Goal: Task Accomplishment & Management: Complete application form

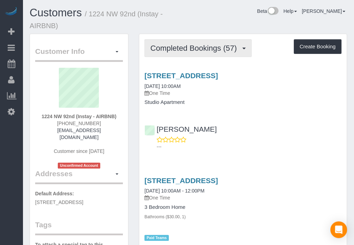
click at [164, 44] on span "Completed Bookings (57)" at bounding box center [195, 48] width 90 height 9
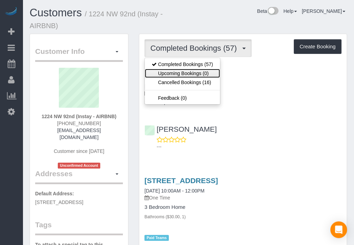
click at [184, 70] on link "Upcoming Bookings (0)" at bounding box center [182, 73] width 75 height 9
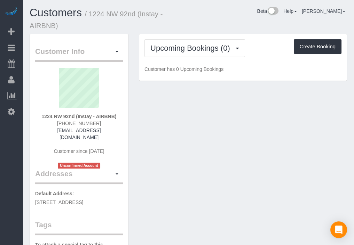
click at [237, 25] on div "Customers / 1224 NW 92nd (Instay - AIRBNB) Beta Help Help Docs Take a Tour Cont…" at bounding box center [188, 20] width 328 height 27
drag, startPoint x: 234, startPoint y: 24, endPoint x: 230, endPoint y: 18, distance: 7.0
drag, startPoint x: 230, startPoint y: 18, endPoint x: 226, endPoint y: 17, distance: 4.2
drag, startPoint x: 226, startPoint y: 17, endPoint x: 209, endPoint y: 27, distance: 19.5
click at [219, 11] on div "Beta Help Help Docs Take a Tour Contact Support [PERSON_NAME] My Account Change…" at bounding box center [270, 13] width 164 height 12
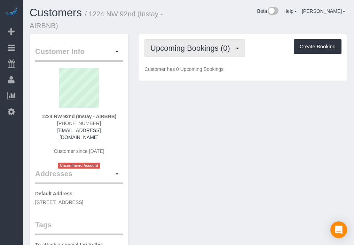
click at [200, 52] on button "Upcoming Bookings (0)" at bounding box center [194, 48] width 101 height 18
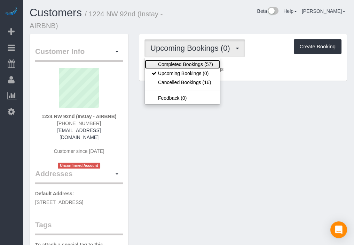
click at [199, 63] on link "Completed Bookings (57)" at bounding box center [182, 64] width 75 height 9
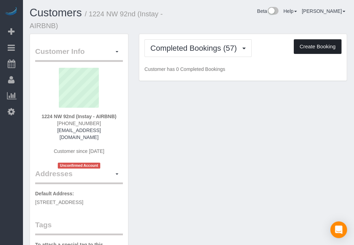
click at [311, 48] on button "Create Booking" at bounding box center [318, 46] width 48 height 15
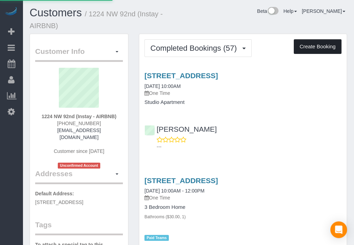
select select "IA"
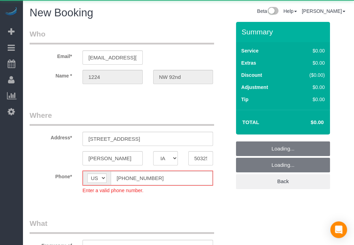
select select "object:7461"
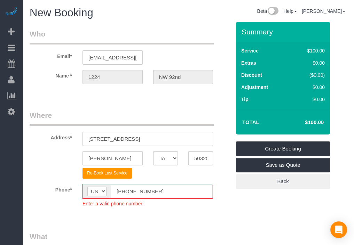
click at [17, 147] on div "Beta Add Booking Bookings Active Bookings Cancelled Bookings Quote Inquiries Do…" at bounding box center [11, 122] width 23 height 245
click at [126, 190] on input "[PHONE_NUMBER]" at bounding box center [162, 191] width 102 height 14
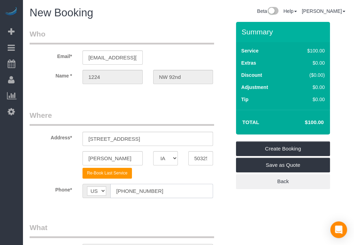
type input "[PHONE_NUMBER]"
drag, startPoint x: 213, startPoint y: 213, endPoint x: 179, endPoint y: 209, distance: 33.6
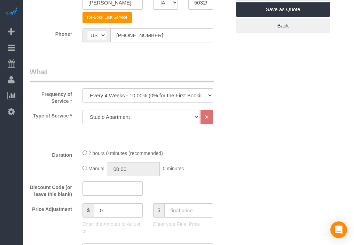
scroll to position [232, 0]
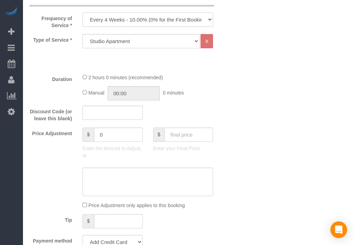
click at [148, 17] on select "Every 6 Weeks (0% for the First Booking) One Time Every 8 Weeks (0% for the Fir…" at bounding box center [147, 20] width 130 height 14
click at [82, 13] on select "Every 6 Weeks (0% for the First Booking) One Time Every 8 Weeks (0% for the Fir…" at bounding box center [147, 20] width 130 height 14
click at [155, 11] on div "Frequency of Service * Every 6 Weeks (0% for the First Booking) One Time Every …" at bounding box center [130, 10] width 212 height 38
click at [154, 15] on select "Every 6 Weeks (0% for the First Booking) One Time Every 8 Weeks (0% for the Fir…" at bounding box center [147, 20] width 130 height 14
click at [82, 13] on select "Every 6 Weeks (0% for the First Booking) One Time Every 8 Weeks (0% for the Fir…" at bounding box center [147, 20] width 130 height 14
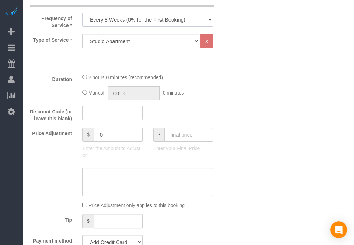
click at [151, 24] on select "Every 6 Weeks (0% for the First Booking) One Time Every 8 Weeks (0% for the Fir…" at bounding box center [147, 20] width 130 height 14
select select "object:7463"
click at [82, 13] on select "Every 6 Weeks (0% for the First Booking) One Time Every 8 Weeks (0% for the Fir…" at bounding box center [147, 20] width 130 height 14
click at [149, 39] on select "Studio Apartment 1 Bedroom Home 2 Bedroom Home 3 Bedroom Home 4 Bedroom Home 5 …" at bounding box center [140, 41] width 117 height 14
select select "19"
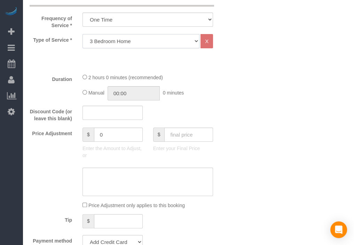
click at [82, 34] on select "Studio Apartment 1 Bedroom Home 2 Bedroom Home 3 Bedroom Home 4 Bedroom Home 5 …" at bounding box center [140, 41] width 117 height 14
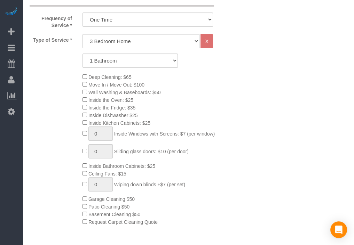
drag, startPoint x: 224, startPoint y: 86, endPoint x: 200, endPoint y: 91, distance: 24.9
click at [200, 91] on div "Deep Cleaning: $65 Move In / Move Out: $100 Wall Washing & Baseboards: $50 Insi…" at bounding box center [156, 149] width 159 height 153
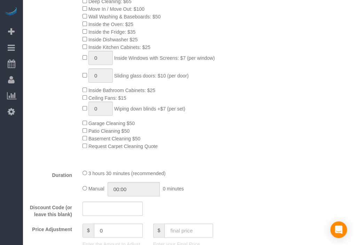
scroll to position [270, 0]
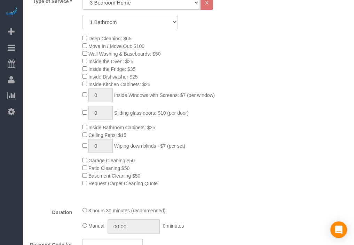
click at [166, 17] on select "1 Bathroom 2 Bathrooms 3 Bathrooms 4 Bathrooms 5 Bathrooms 6 Bathrooms" at bounding box center [129, 22] width 95 height 14
select select "2"
click at [82, 15] on select "1 Bathroom 2 Bathrooms 3 Bathrooms 4 Bathrooms 5 Bathrooms 6 Bathrooms" at bounding box center [129, 22] width 95 height 14
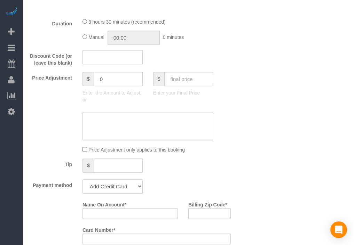
scroll to position [464, 0]
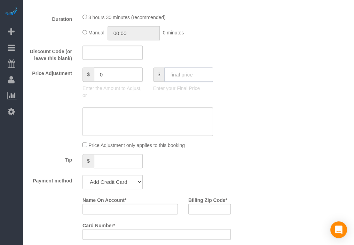
click at [197, 73] on input "text" at bounding box center [188, 75] width 49 height 14
type input "100"
click at [230, 92] on div "Price Adjustment $ 0 Enter the Amount to Adjust, or $ 100 Enter your Final Price" at bounding box center [130, 85] width 212 height 35
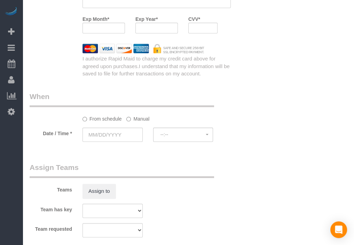
type input "-109"
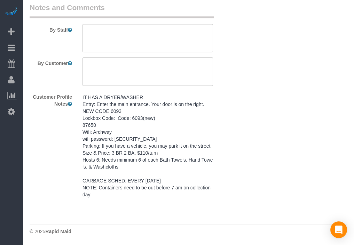
scroll to position [953, 0]
click at [177, 149] on pre "IT HAS A DRYER/WASHER Entry: Enter the main entrance. Your door is on the right…" at bounding box center [147, 146] width 130 height 104
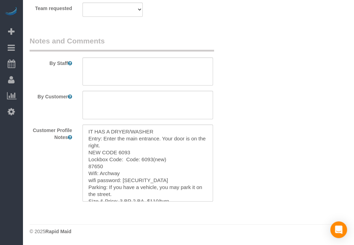
scroll to position [919, 0]
click at [175, 147] on textarea "IT HAS A DRYER/WASHER Entry: Enter the main entrance. Your door is on the right…" at bounding box center [147, 163] width 130 height 77
click at [173, 79] on textarea at bounding box center [147, 71] width 130 height 29
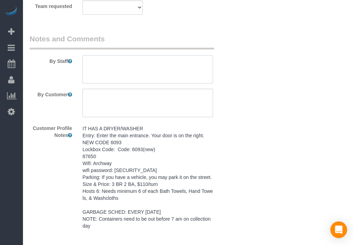
paste textarea "IT HAS A DRYER/WASHER Entry: Enter the main entrance. Your door is on the right…"
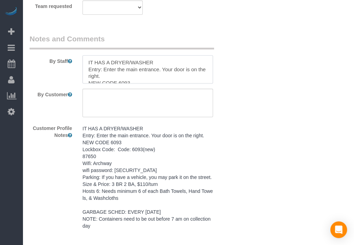
scroll to position [93, 0]
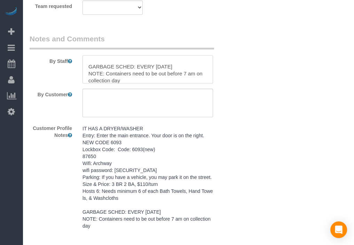
type textarea "IT HAS A DRYER/WASHER Entry: Enter the main entrance. Your door is on the right…"
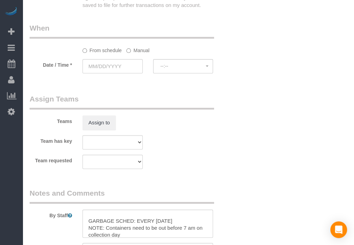
scroll to position [649, 0]
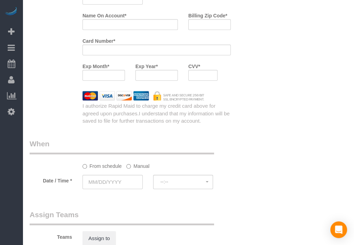
click at [95, 196] on fieldset "When From schedule Manual Date / Time * --:-- --:--" at bounding box center [130, 167] width 201 height 57
click at [111, 179] on input "text" at bounding box center [112, 182] width 60 height 14
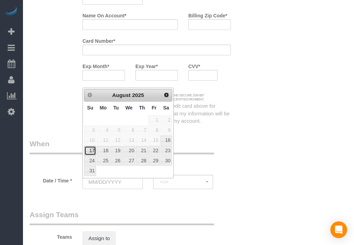
drag, startPoint x: 86, startPoint y: 148, endPoint x: 91, endPoint y: 151, distance: 5.6
click at [86, 148] on link "17" at bounding box center [90, 150] width 12 height 9
type input "[DATE]"
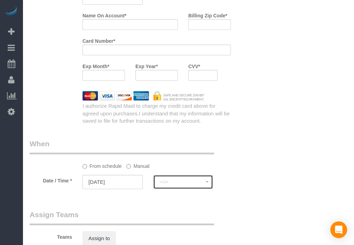
click at [160, 183] on span "--:--" at bounding box center [183, 182] width 46 height 6
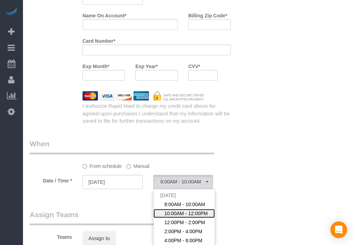
click at [169, 213] on link "10:00AM - 12:00PM" at bounding box center [183, 213] width 61 height 9
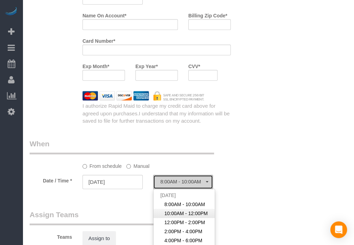
select select "spot27"
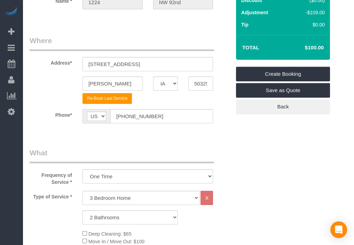
scroll to position [77, 0]
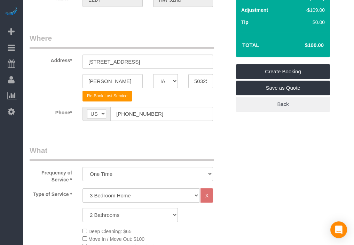
drag, startPoint x: 293, startPoint y: 140, endPoint x: 278, endPoint y: 137, distance: 15.3
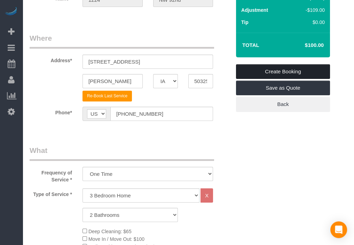
click at [290, 69] on link "Create Booking" at bounding box center [283, 71] width 94 height 15
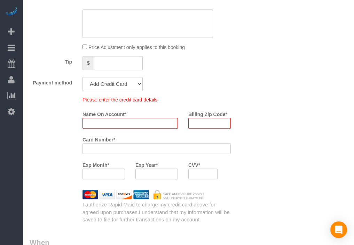
scroll to position [544, 0]
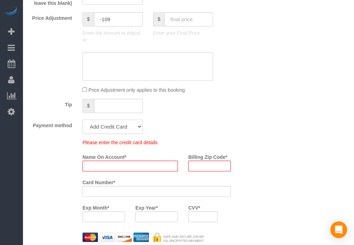
click at [114, 133] on select "Add Credit Card Cash Check Paypal" at bounding box center [112, 127] width 60 height 14
select select "string:check"
click at [82, 122] on select "Add Credit Card Cash Check Paypal" at bounding box center [112, 127] width 60 height 14
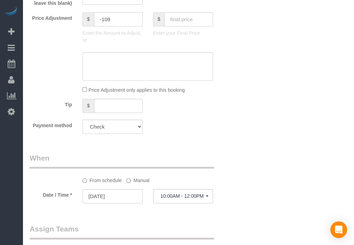
drag, startPoint x: 97, startPoint y: 153, endPoint x: 89, endPoint y: 148, distance: 9.7
drag, startPoint x: 89, startPoint y: 148, endPoint x: 60, endPoint y: 145, distance: 29.8
click at [60, 145] on div "Who Email* [EMAIL_ADDRESS][DOMAIN_NAME] Name * 1224 NW 92nd Where Address* [STR…" at bounding box center [130, 20] width 212 height 1035
click at [248, 143] on div "Who Email* [EMAIL_ADDRESS][DOMAIN_NAME] Name * 1224 NW 92nd Where Address* [STR…" at bounding box center [188, 20] width 317 height 1035
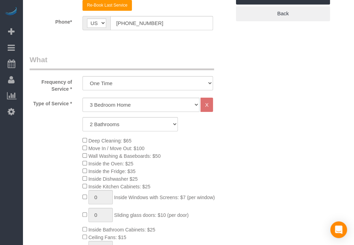
scroll to position [116, 0]
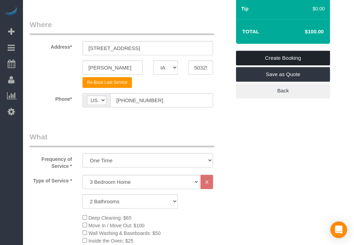
click at [279, 60] on link "Create Booking" at bounding box center [283, 58] width 94 height 15
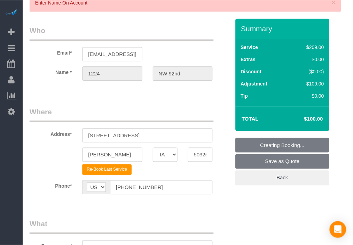
scroll to position [0, 0]
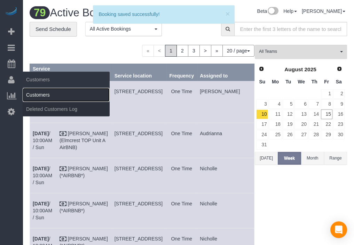
click at [36, 92] on link "Customers" at bounding box center [66, 95] width 87 height 14
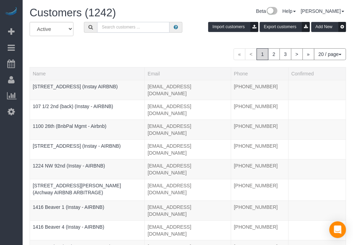
click at [109, 32] on input "text" at bounding box center [133, 27] width 72 height 11
click at [133, 23] on input "text" at bounding box center [133, 27] width 72 height 11
paste input "2206 Indianola 1"
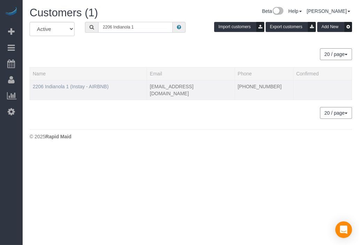
type input "2206 Indianola 1"
click at [84, 86] on link "2206 Indianola 1 (Instay - AIRBNB)" at bounding box center [71, 87] width 76 height 6
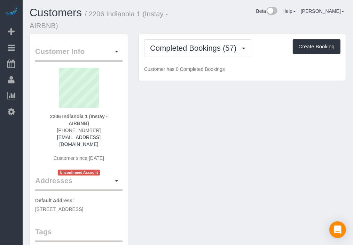
click at [267, 27] on div "Customers / 2206 Indianola 1 (Instay - AIRBNB) Beta Help Help Docs Take a Tour …" at bounding box center [187, 20] width 327 height 27
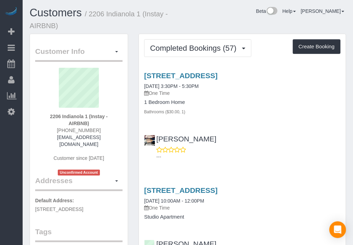
drag, startPoint x: 245, startPoint y: 21, endPoint x: 242, endPoint y: 19, distance: 3.7
click at [241, 18] on div "Beta Help Help Docs Take a Tour Contact Support [PERSON_NAME] My Account Change…" at bounding box center [270, 13] width 164 height 12
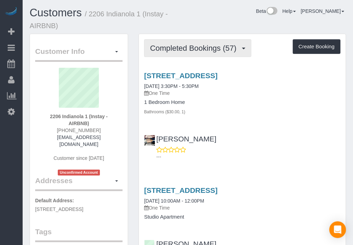
click at [228, 47] on span "Completed Bookings (57)" at bounding box center [195, 48] width 90 height 9
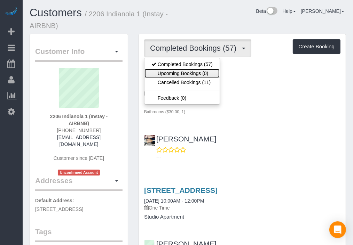
click at [215, 73] on link "Upcoming Bookings (0)" at bounding box center [181, 73] width 75 height 9
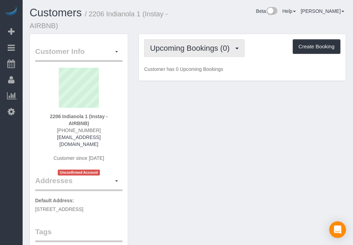
click at [217, 46] on span "Upcoming Bookings (0)" at bounding box center [191, 48] width 83 height 9
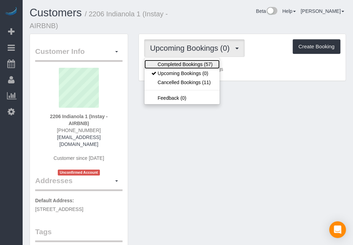
click at [216, 63] on link "Completed Bookings (57)" at bounding box center [181, 64] width 75 height 9
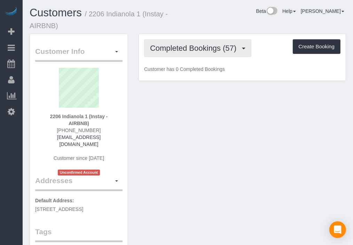
click at [219, 45] on span "Completed Bookings (57)" at bounding box center [195, 48] width 90 height 9
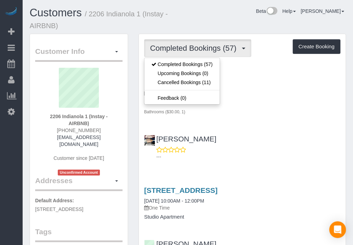
click at [264, 30] on div "Customers / 2206 Indianola 1 (Instay - AIRBNB) Beta Help Help Docs Take a Tour …" at bounding box center [187, 20] width 327 height 27
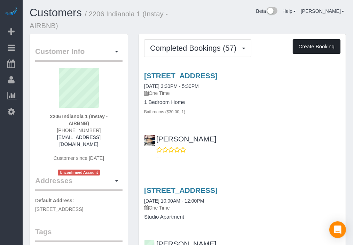
click at [304, 51] on button "Create Booking" at bounding box center [317, 46] width 48 height 15
select select "IA"
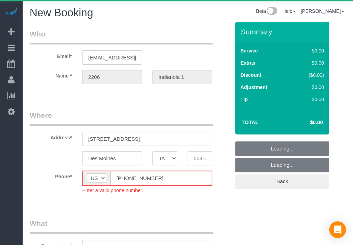
select select "object:10600"
click at [123, 179] on input "[PHONE_NUMBER]" at bounding box center [161, 178] width 102 height 14
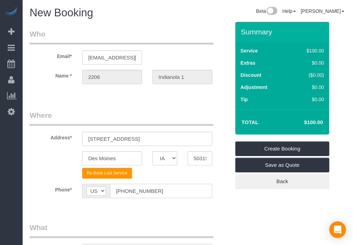
type input "[PHONE_NUMBER]"
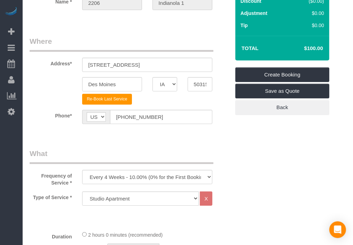
scroll to position [193, 0]
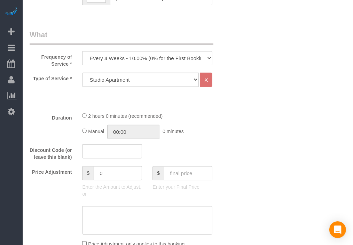
click at [173, 65] on div "Frequency of Service * Every 6 Weeks (0% for the First Booking) One Time Every …" at bounding box center [129, 49] width 211 height 38
click at [175, 60] on select "Every 6 Weeks (0% for the First Booking) One Time Every 8 Weeks (0% for the Fir…" at bounding box center [147, 58] width 130 height 14
click at [82, 51] on select "Every 6 Weeks (0% for the First Booking) One Time Every 8 Weeks (0% for the Fir…" at bounding box center [147, 58] width 130 height 14
click at [198, 48] on div "Frequency of Service * Every 6 Weeks (0% for the First Booking) One Time Every …" at bounding box center [129, 49] width 211 height 38
click at [193, 60] on select "Every 6 Weeks (0% for the First Booking) One Time Every 8 Weeks (0% for the Fir…" at bounding box center [147, 58] width 130 height 14
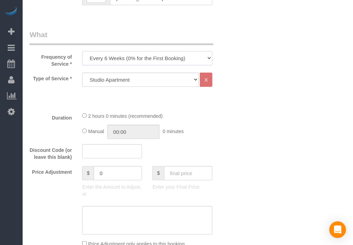
click at [82, 51] on select "Every 6 Weeks (0% for the First Booking) One Time Every 8 Weeks (0% for the Fir…" at bounding box center [147, 58] width 130 height 14
click at [185, 65] on div "Frequency of Service * Every 6 Weeks (0% for the First Booking) One Time Every …" at bounding box center [129, 49] width 211 height 38
click at [187, 51] on select "Every 6 Weeks (0% for the First Booking) One Time Every 8 Weeks (0% for the Fir…" at bounding box center [147, 58] width 130 height 14
select select "object:10602"
click at [82, 51] on select "Every 6 Weeks (0% for the First Booking) One Time Every 8 Weeks (0% for the Fir…" at bounding box center [147, 58] width 130 height 14
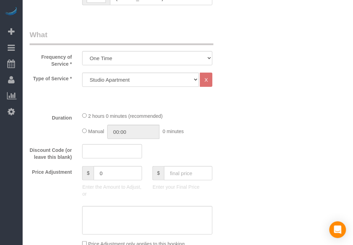
drag, startPoint x: 230, startPoint y: 100, endPoint x: 205, endPoint y: 98, distance: 25.8
click at [212, 105] on sui-booking-services "Type of Service * Studio Apartment 1 Bedroom Home 2 Bedroom Home 3 Bedroom Home…" at bounding box center [130, 90] width 200 height 34
click at [183, 81] on select "Studio Apartment 1 Bedroom Home 2 Bedroom Home 3 Bedroom Home 4 Bedroom Home 5 …" at bounding box center [140, 80] width 117 height 14
select select "18"
click at [82, 73] on select "Studio Apartment 1 Bedroom Home 2 Bedroom Home 3 Bedroom Home 4 Bedroom Home 5 …" at bounding box center [140, 80] width 117 height 14
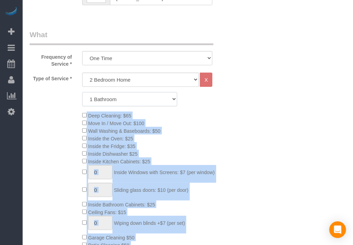
click at [171, 99] on select "1 Bathroom 2 Bathrooms 3 Bathrooms 4 Bathrooms 5 Bathrooms 6 Bathrooms" at bounding box center [129, 99] width 95 height 14
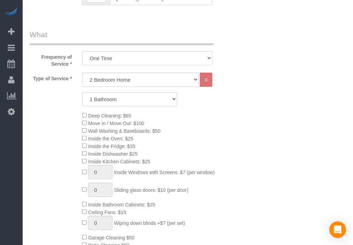
click at [229, 101] on div "1 Bathroom 2 Bathrooms 3 Bathrooms 4 Bathrooms 5 Bathrooms 6 Bathrooms" at bounding box center [129, 99] width 211 height 14
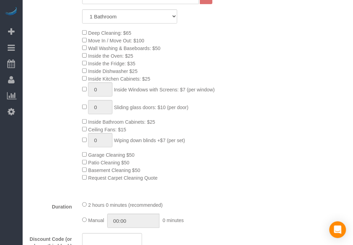
scroll to position [387, 0]
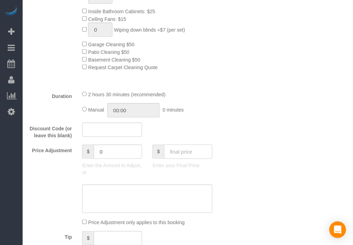
click at [187, 149] on input "text" at bounding box center [188, 152] width 48 height 14
type input "80"
drag, startPoint x: 263, startPoint y: 193, endPoint x: 245, endPoint y: 192, distance: 18.5
click at [262, 193] on div "Who Email* [EMAIL_ADDRESS][DOMAIN_NAME] Name * 2206 Indianola 1 Where Address* …" at bounding box center [188, 203] width 316 height 1136
type input "-79"
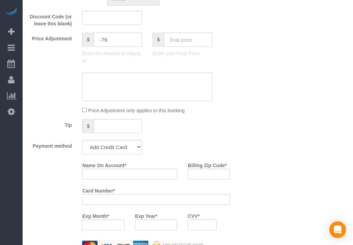
scroll to position [464, 0]
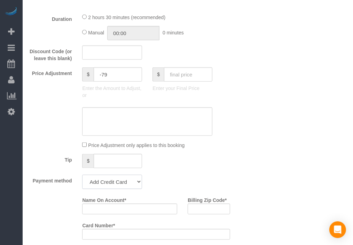
click at [116, 181] on select "Add Credit Card Cash Check Paypal" at bounding box center [112, 182] width 60 height 14
select select "string:check"
click at [82, 178] on select "Add Credit Card Cash Check Paypal" at bounding box center [112, 182] width 60 height 14
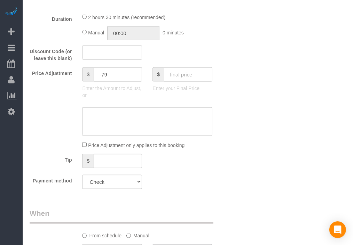
click at [147, 205] on div "Who Email* [EMAIL_ADDRESS][DOMAIN_NAME] Name * 2206 Indianola 1 Where Address* …" at bounding box center [129, 68] width 211 height 1021
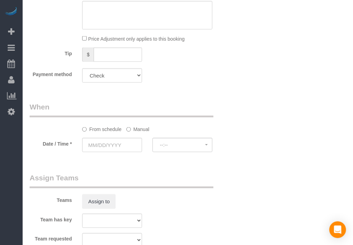
scroll to position [580, 0]
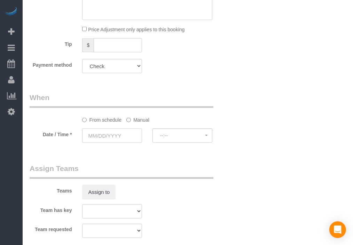
click at [110, 143] on input "text" at bounding box center [112, 136] width 60 height 14
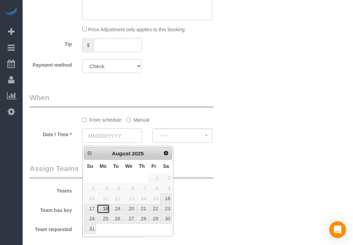
click at [107, 209] on link "18" at bounding box center [103, 209] width 13 height 9
type input "[DATE]"
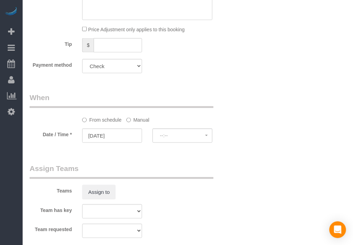
click at [164, 130] on sui-booking-spot "From schedule Manual Date / Time * [DATE] --:-- --:--" at bounding box center [130, 119] width 200 height 52
click at [172, 139] on span "--:--" at bounding box center [182, 136] width 45 height 6
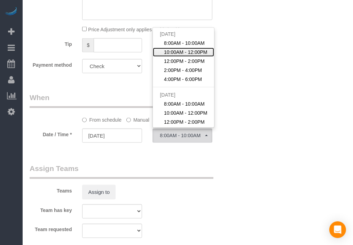
drag, startPoint x: 184, startPoint y: 56, endPoint x: 210, endPoint y: 76, distance: 32.0
click at [185, 56] on span "10:00AM - 12:00PM" at bounding box center [185, 52] width 43 height 7
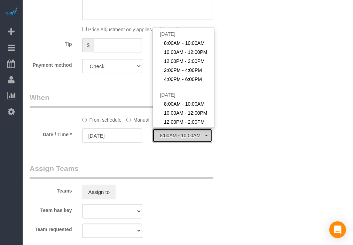
select select "spot52"
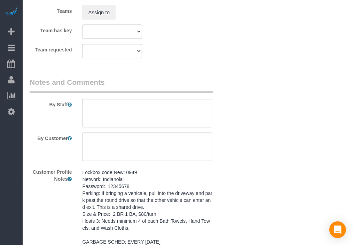
scroll to position [773, 0]
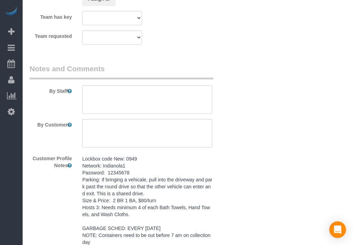
click at [128, 198] on pre "Lockbox code New: 0949 Network: Indianola1 Password: 12345678 Parking: If bring…" at bounding box center [147, 201] width 130 height 90
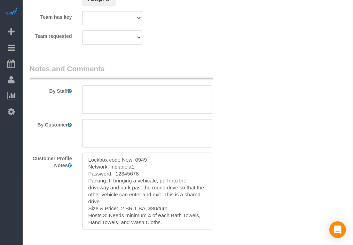
click at [128, 195] on textarea "Lockbox code New: 0949 Network: Indianola1 Password: 12345678 Parking: If bring…" at bounding box center [147, 191] width 130 height 77
click at [166, 98] on textarea at bounding box center [147, 100] width 130 height 29
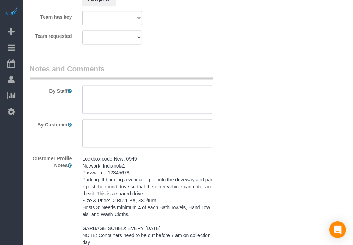
paste textarea "Lockbox code New: 0949 Network: Indianola1 Password: 12345678 Parking: If bring…"
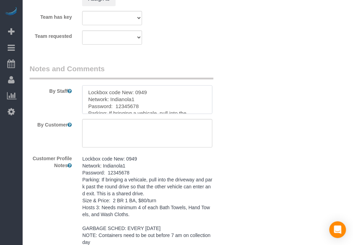
scroll to position [72, 0]
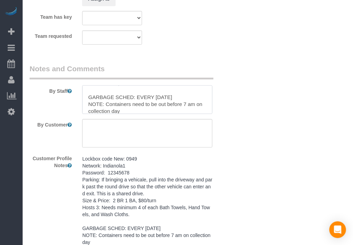
type textarea "Lockbox code New: 0949 Network: Indianola1 Password: 12345678 Parking: If bring…"
drag, startPoint x: 267, startPoint y: 117, endPoint x: 252, endPoint y: 157, distance: 42.7
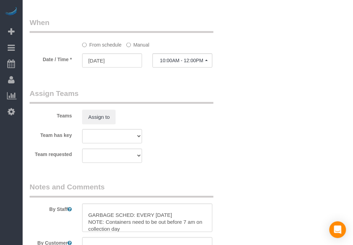
scroll to position [592, 0]
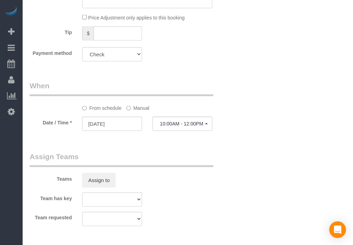
click at [141, 112] on label "Manual" at bounding box center [137, 106] width 23 height 9
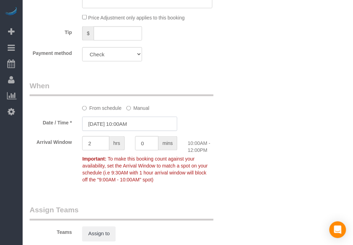
click at [134, 129] on input "[DATE] 10:00AM" at bounding box center [129, 124] width 95 height 14
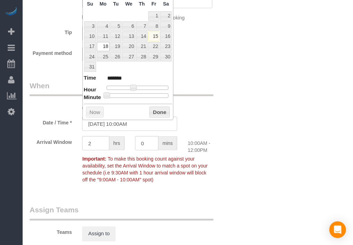
type input "[DATE] 10:30AM"
type input "*******"
click at [140, 94] on div at bounding box center [137, 96] width 62 height 4
click at [156, 111] on button "Done" at bounding box center [159, 112] width 21 height 11
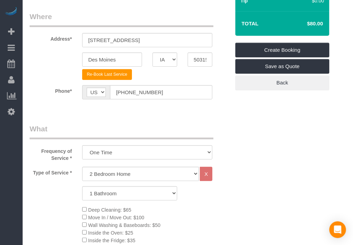
scroll to position [50, 0]
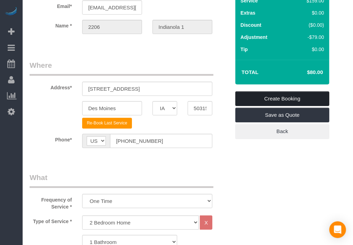
click at [268, 92] on link "Create Booking" at bounding box center [282, 99] width 94 height 15
